Goal: Information Seeking & Learning: Understand process/instructions

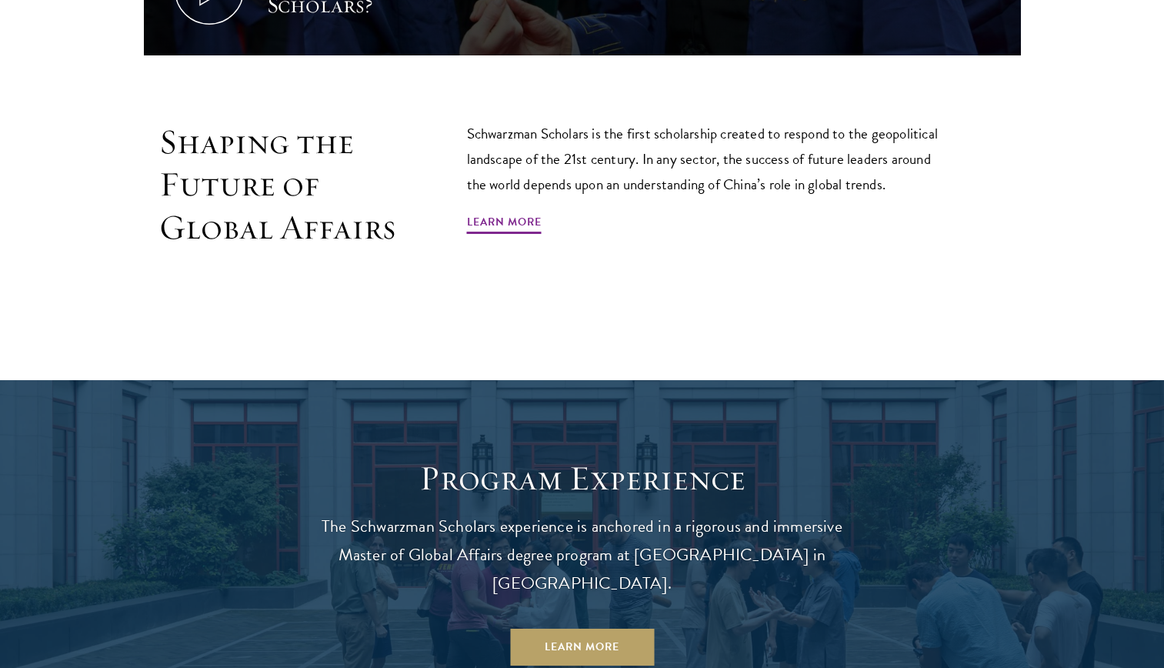
scroll to position [1014, 0]
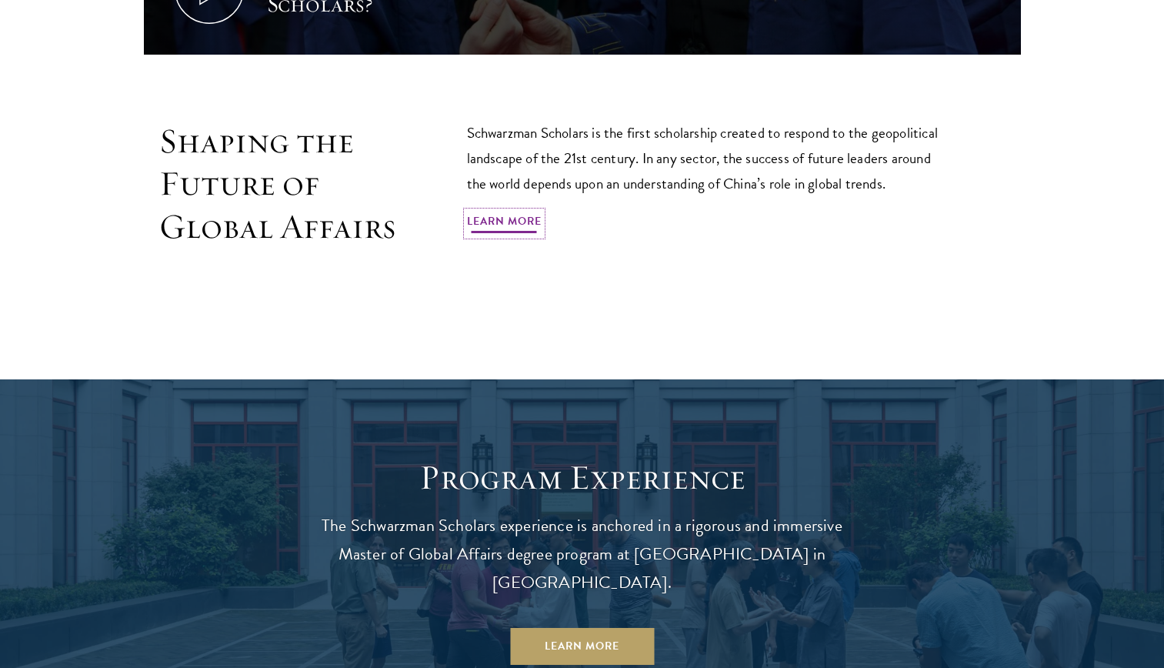
click at [534, 221] on link "Learn More" at bounding box center [504, 224] width 75 height 24
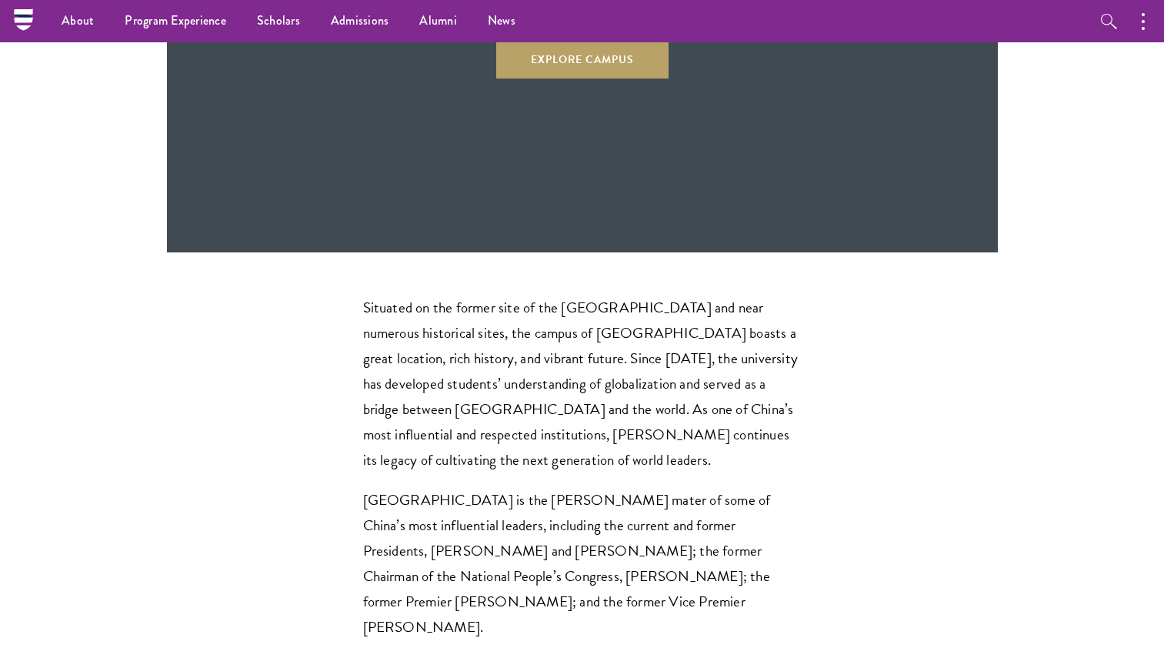
scroll to position [4300, 0]
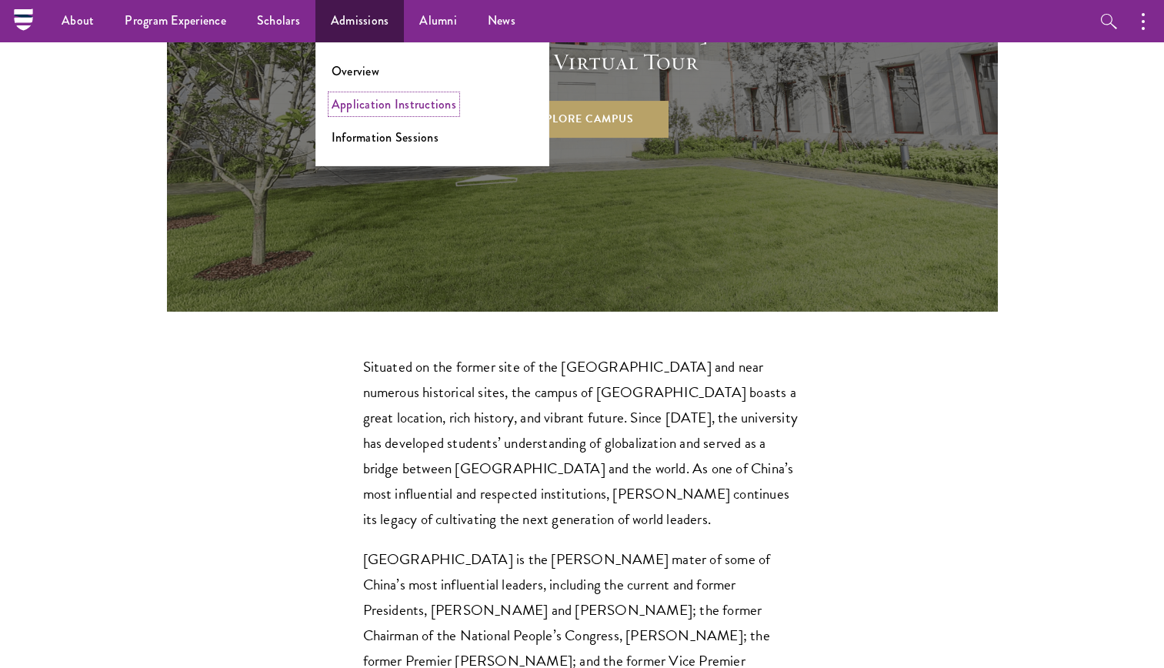
click at [355, 106] on link "Application Instructions" at bounding box center [394, 104] width 125 height 18
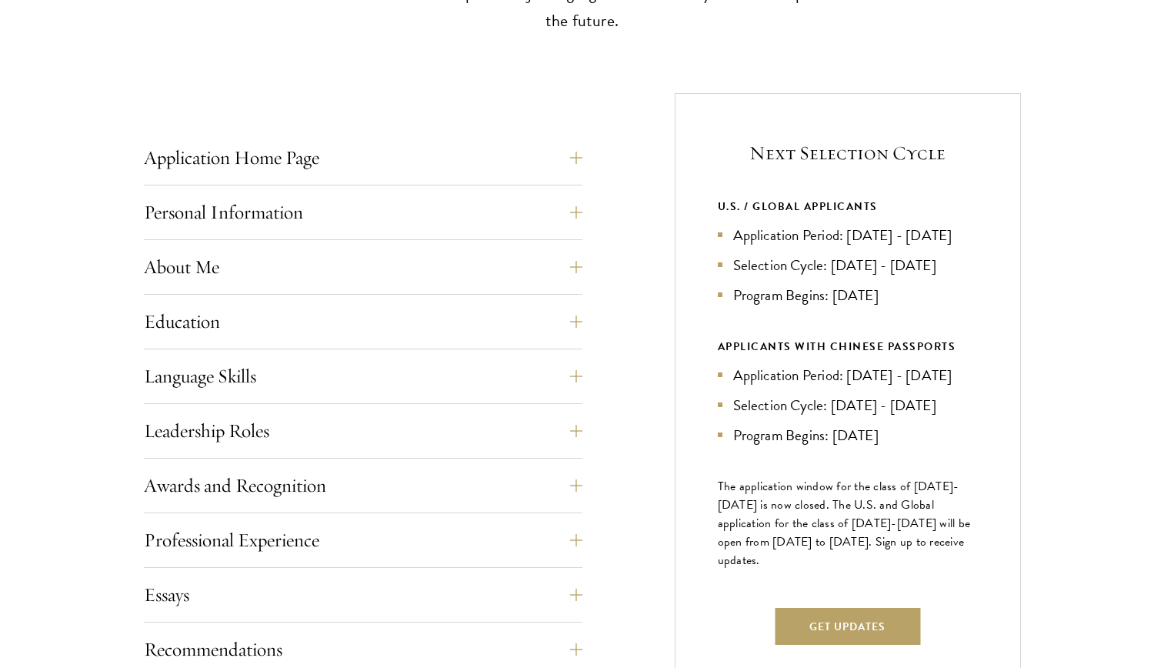
scroll to position [561, 0]
